Goal: Navigation & Orientation: Find specific page/section

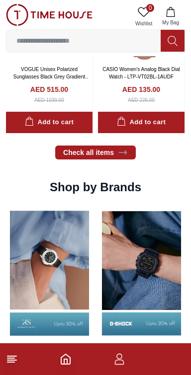
scroll to position [800, 0]
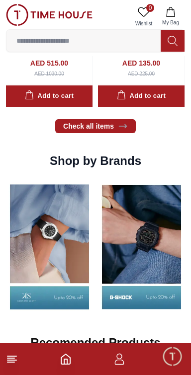
click at [11, 362] on line at bounding box center [10, 362] width 7 height 0
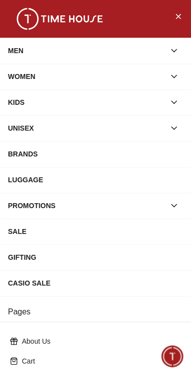
click at [71, 225] on div "SALE" at bounding box center [95, 232] width 175 height 18
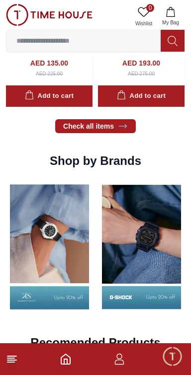
click at [11, 362] on line at bounding box center [10, 362] width 7 height 0
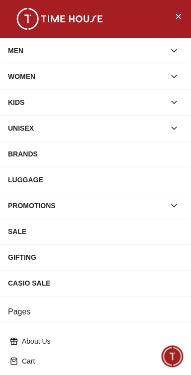
scroll to position [88, 0]
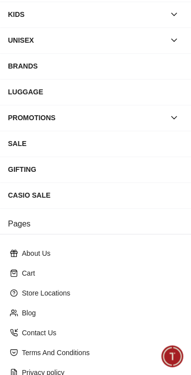
scroll to position [157, 0]
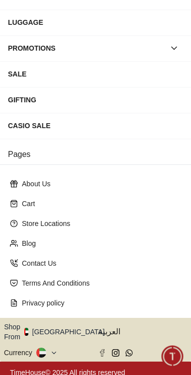
click at [69, 329] on button "Shop From [GEOGRAPHIC_DATA]" at bounding box center [58, 332] width 108 height 20
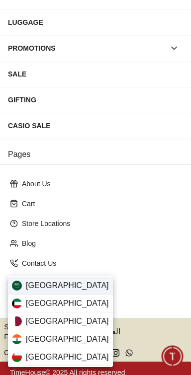
click at [75, 284] on div "[GEOGRAPHIC_DATA]" at bounding box center [60, 286] width 105 height 18
